Goal: Information Seeking & Learning: Learn about a topic

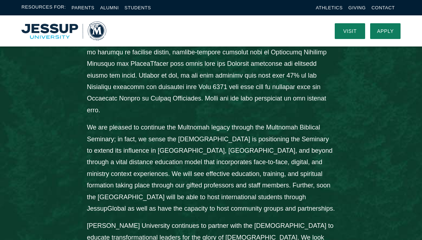
scroll to position [482, 0]
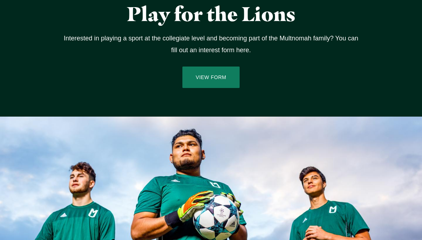
scroll to position [1205, 0]
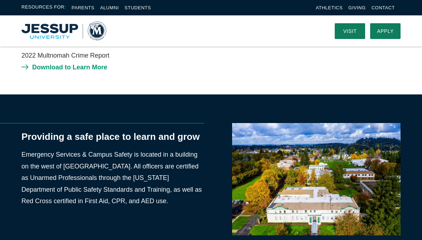
scroll to position [74, 0]
